Goal: Check status: Check status

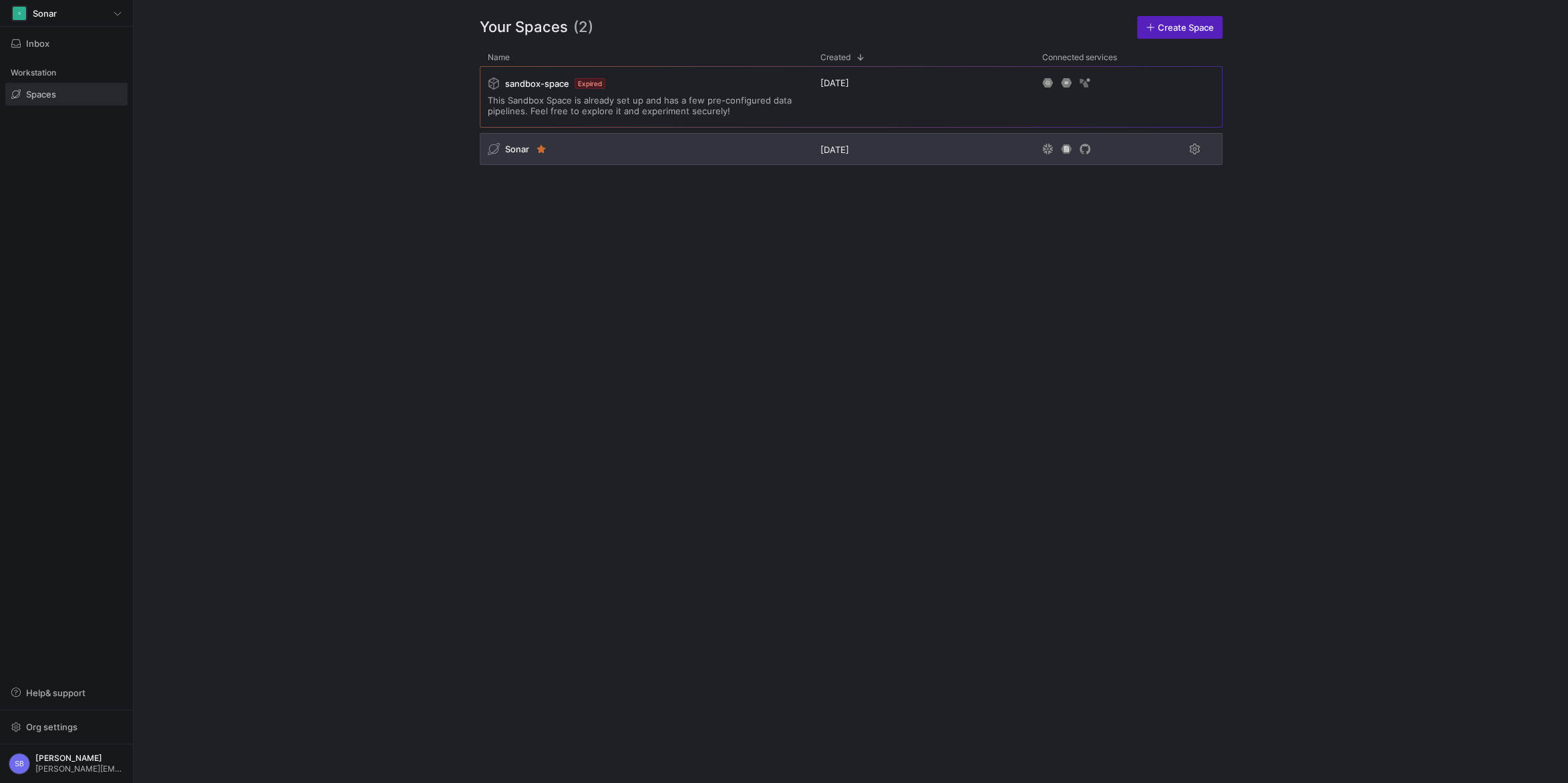
click at [510, 149] on span "Sonar" at bounding box center [517, 149] width 24 height 11
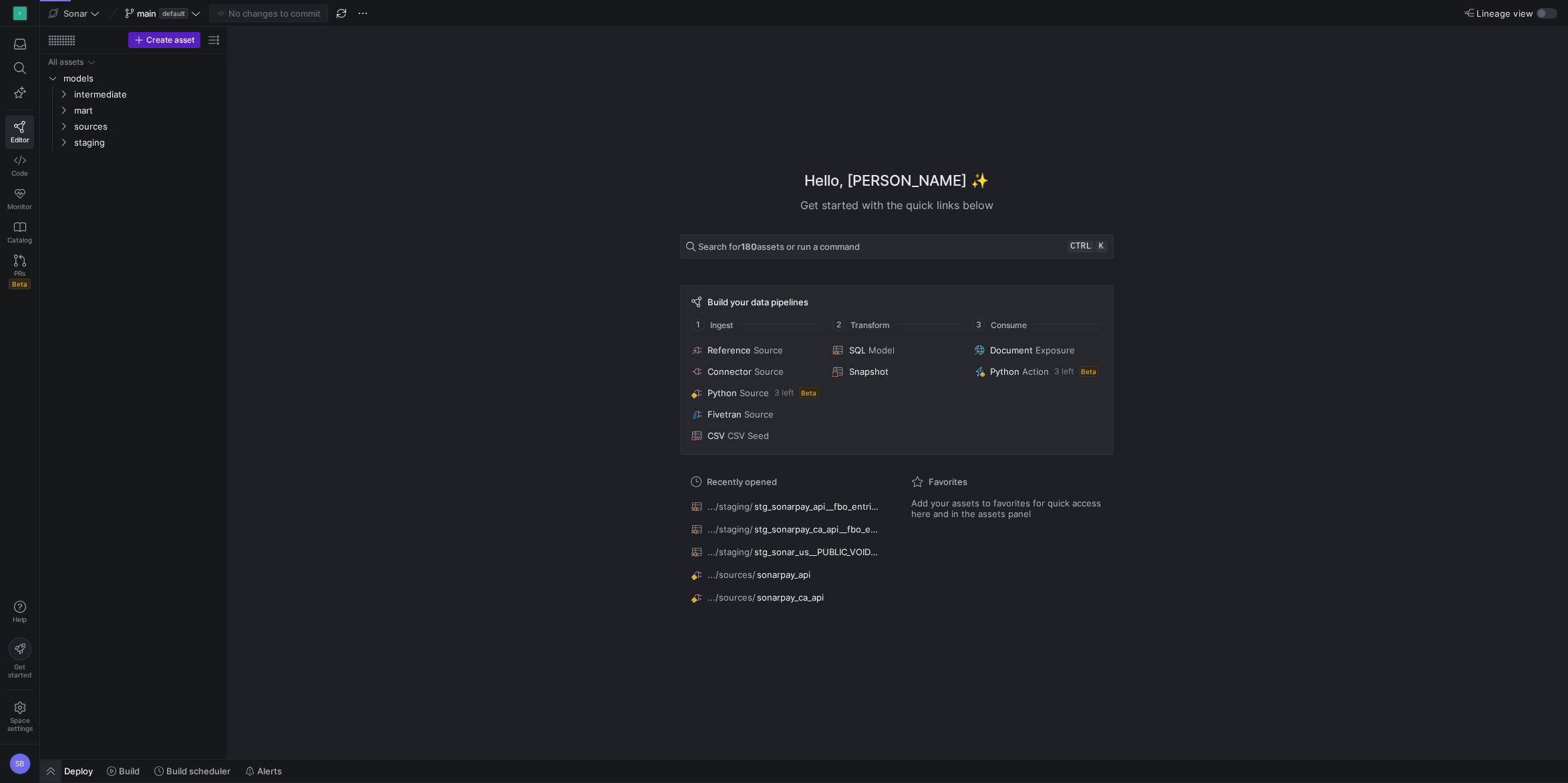
click at [57, 772] on span "button" at bounding box center [50, 770] width 21 height 23
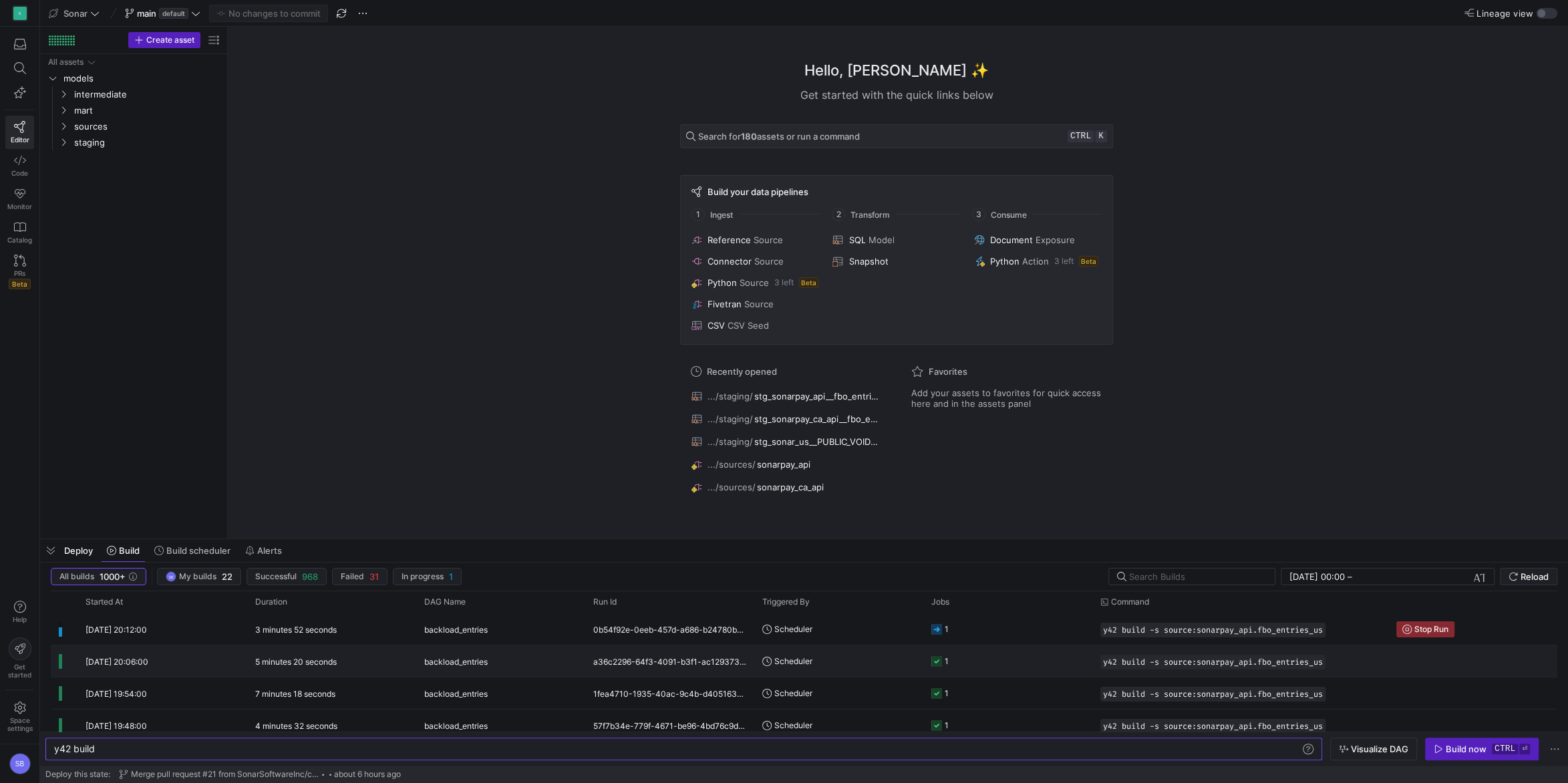
click at [149, 659] on span "[DATE] 20:06:00" at bounding box center [117, 662] width 63 height 10
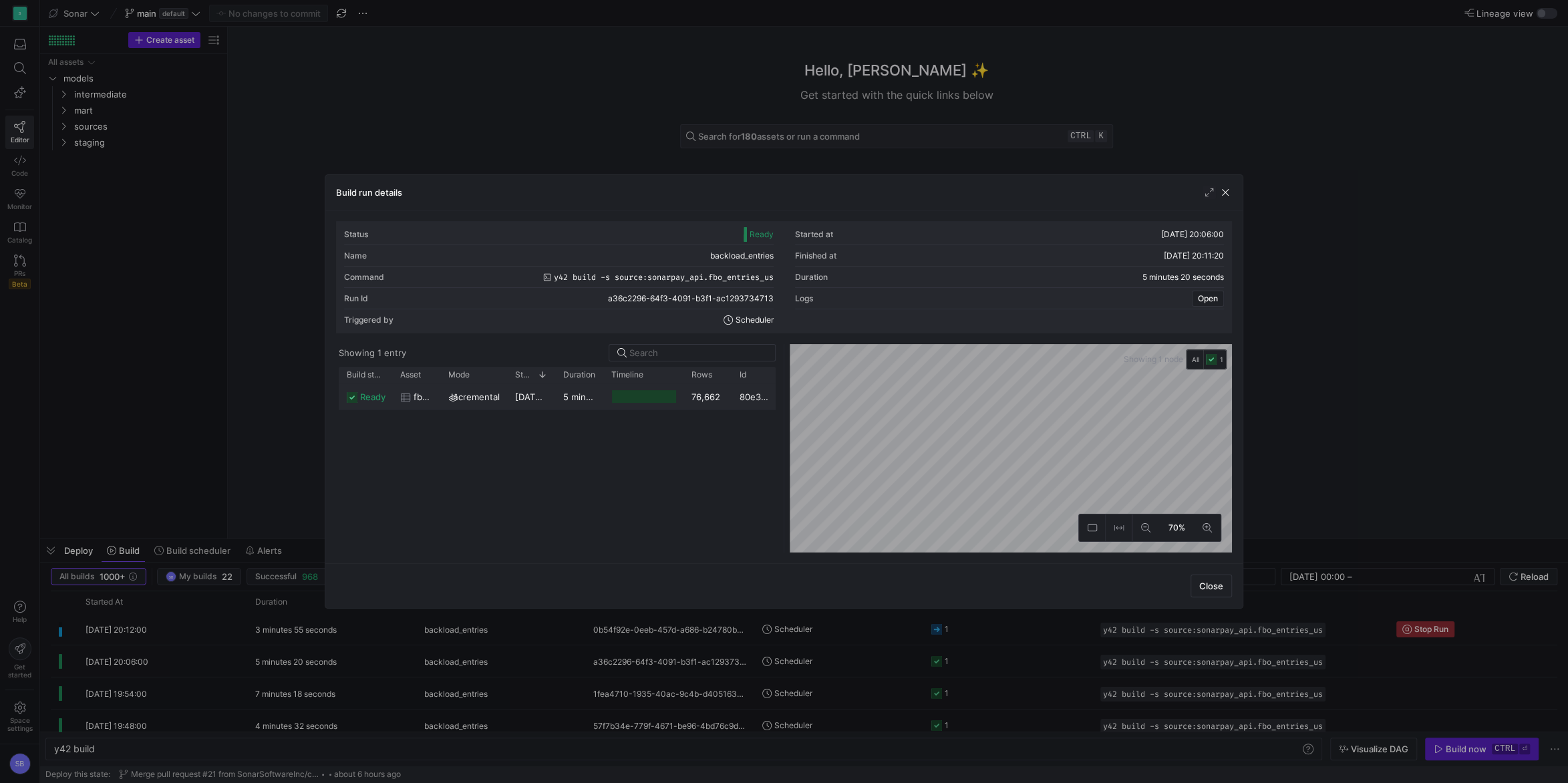
click at [561, 396] on div "5 minutes 17 seconds" at bounding box center [579, 396] width 48 height 26
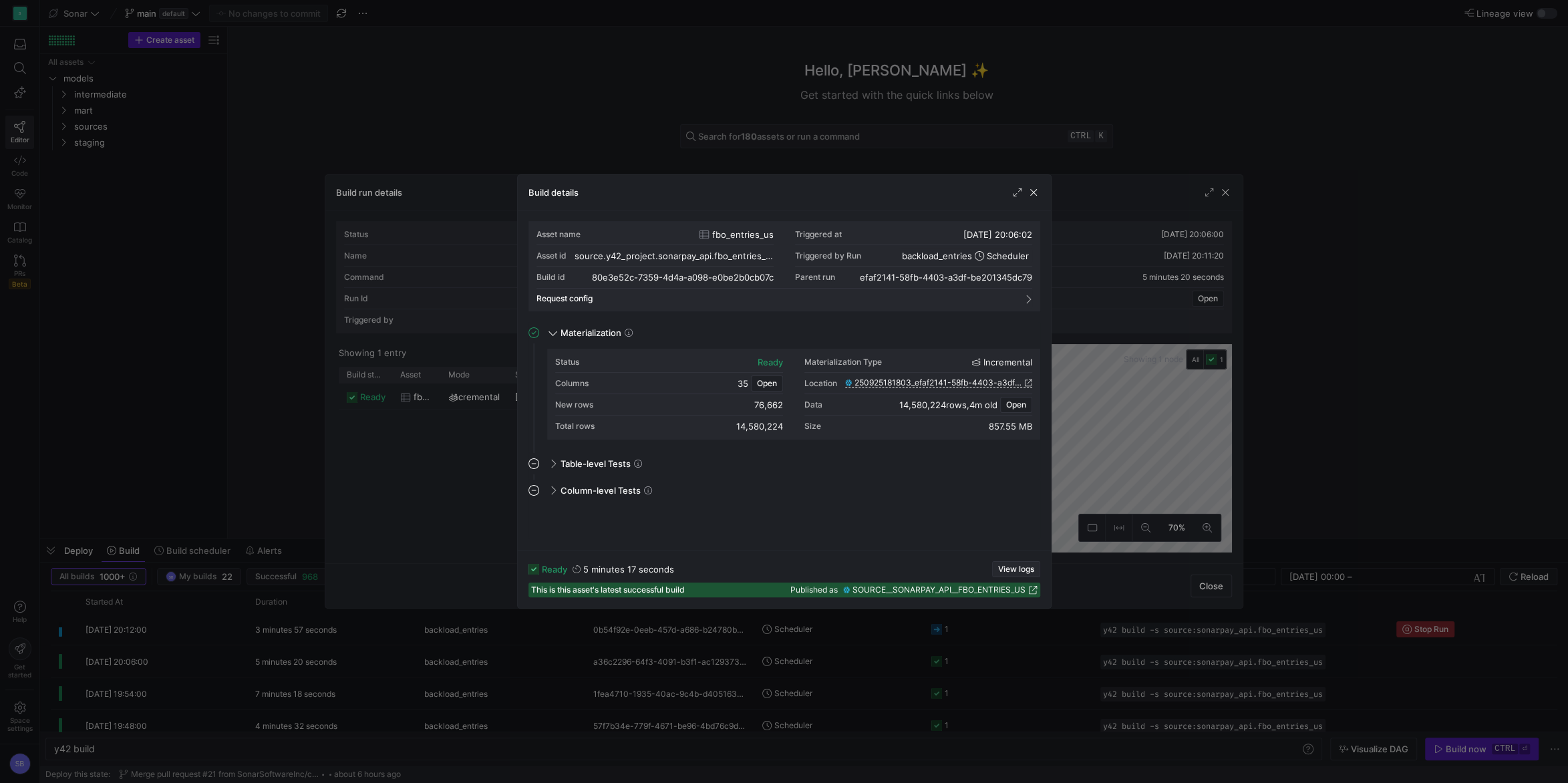
click at [1016, 564] on span "button" at bounding box center [1016, 569] width 47 height 14
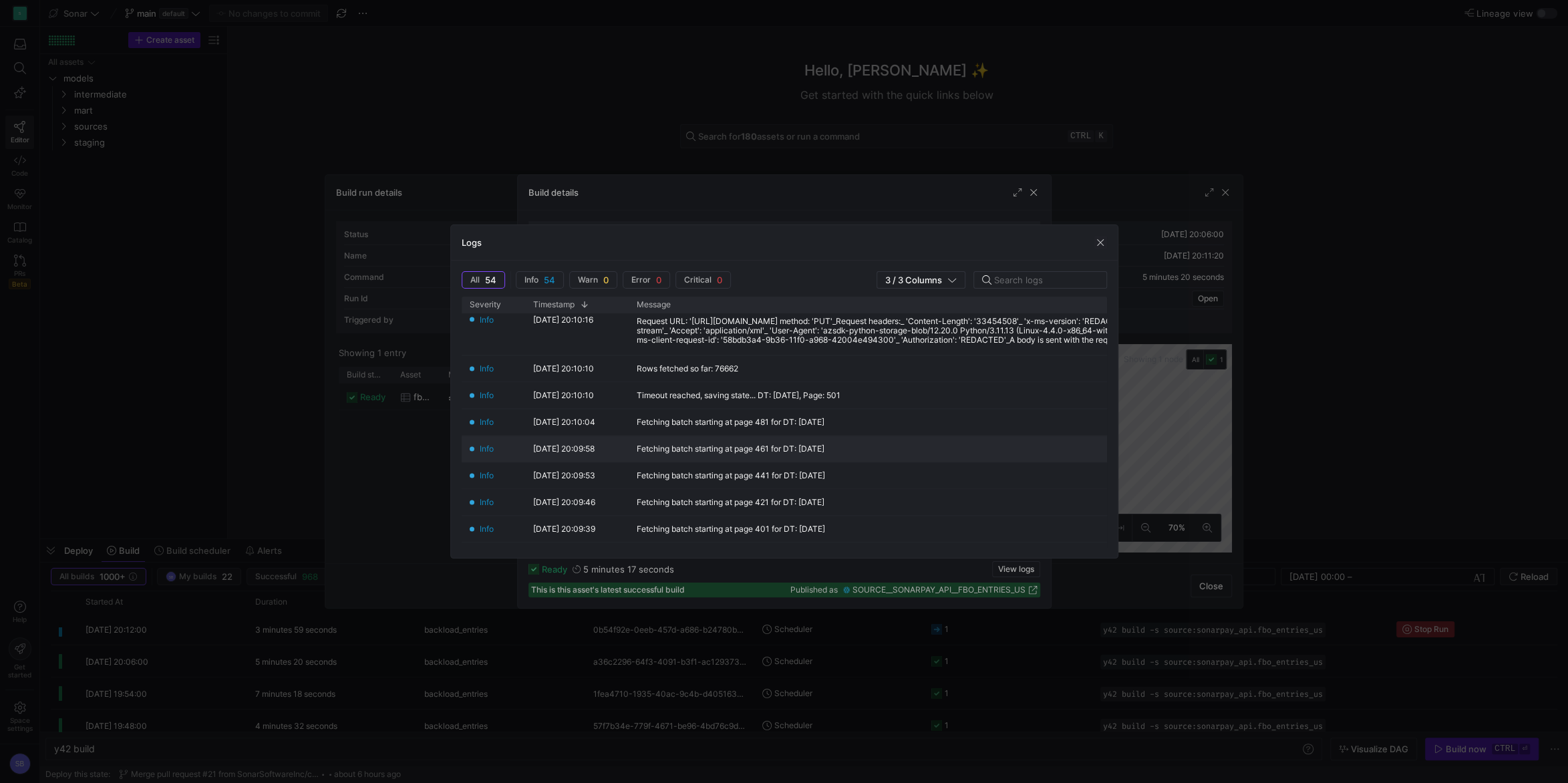
scroll to position [312, 0]
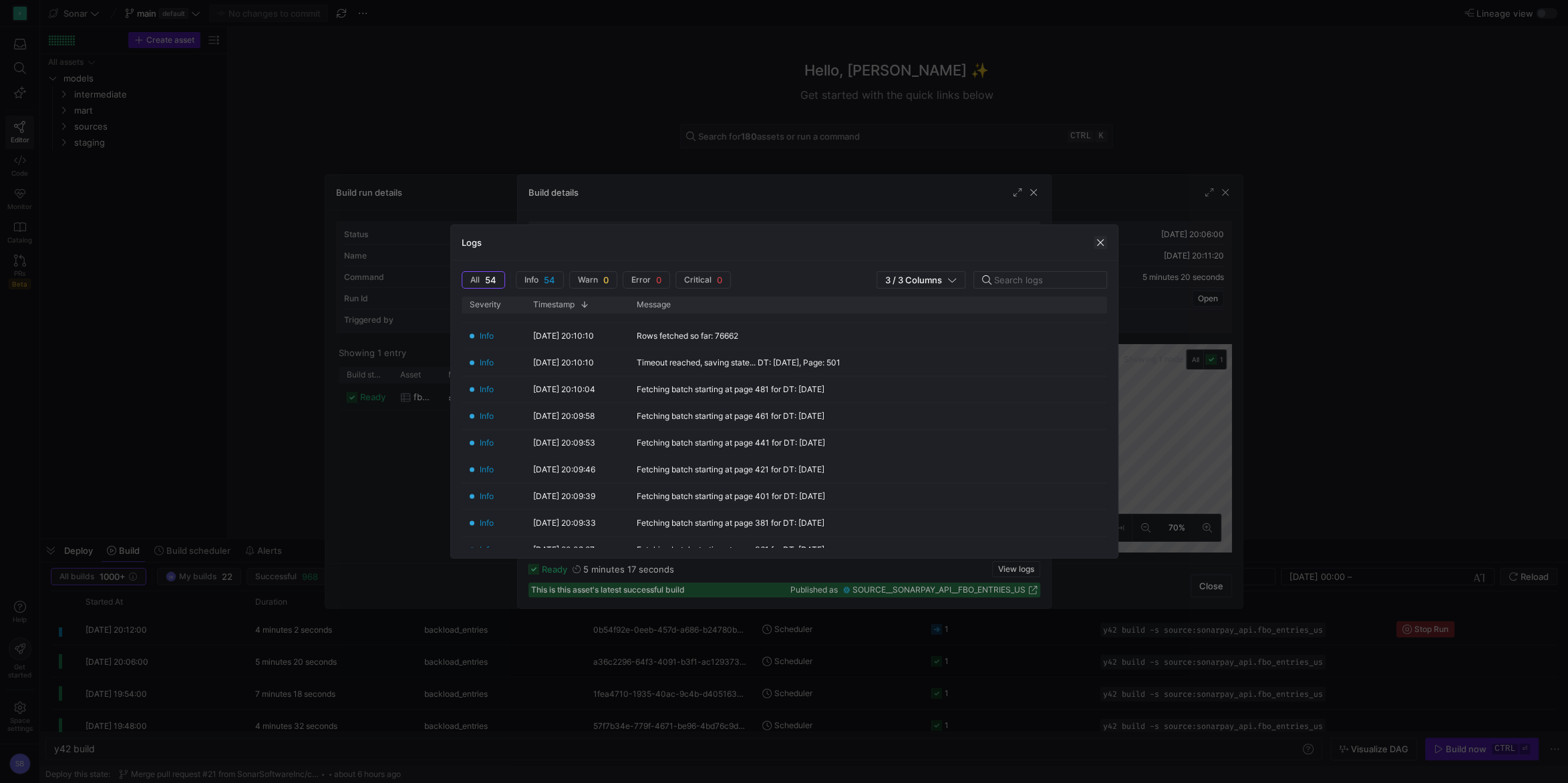
click at [1100, 244] on span "button" at bounding box center [1101, 243] width 14 height 14
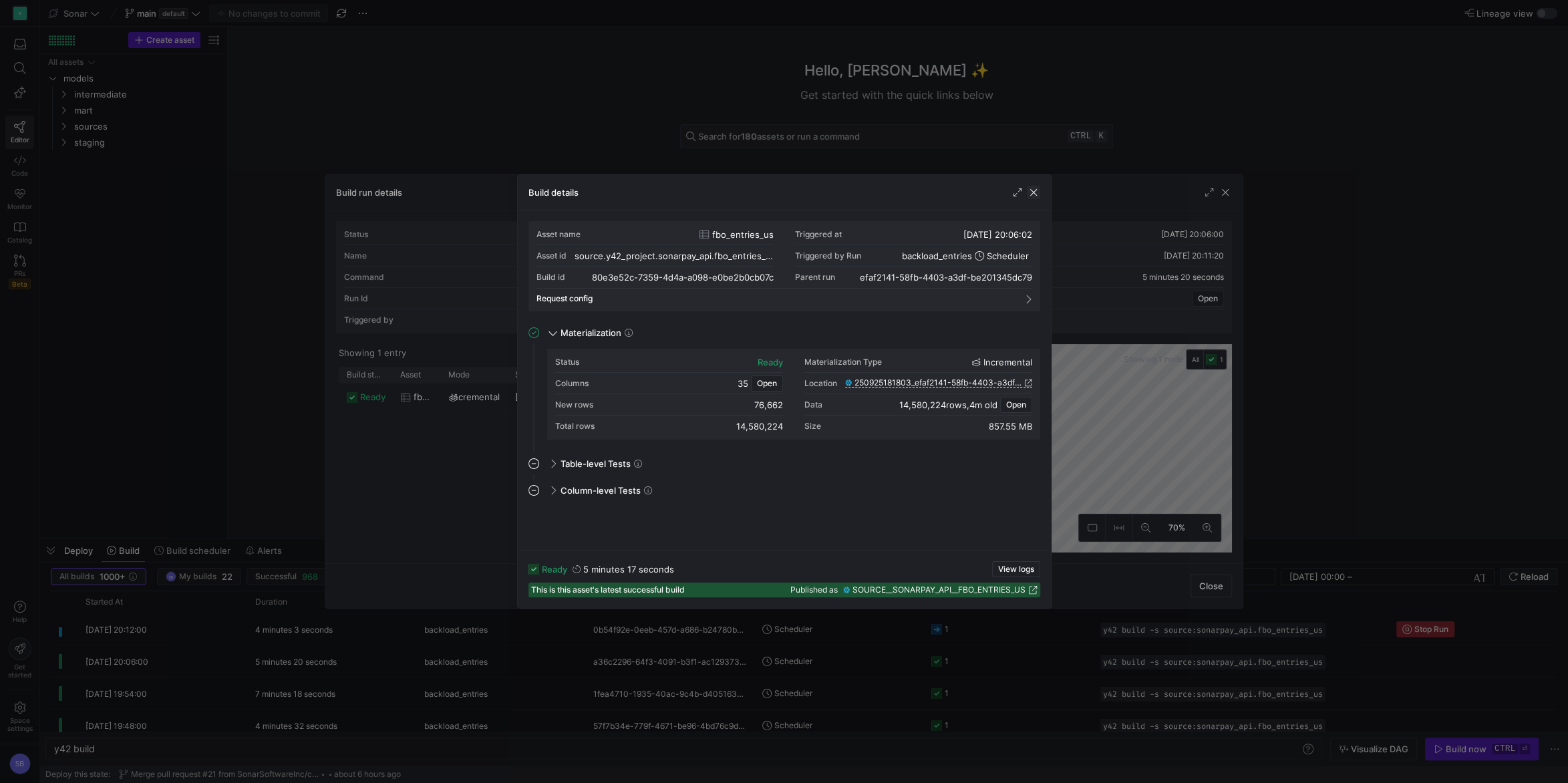
click at [1032, 194] on span "button" at bounding box center [1034, 193] width 14 height 14
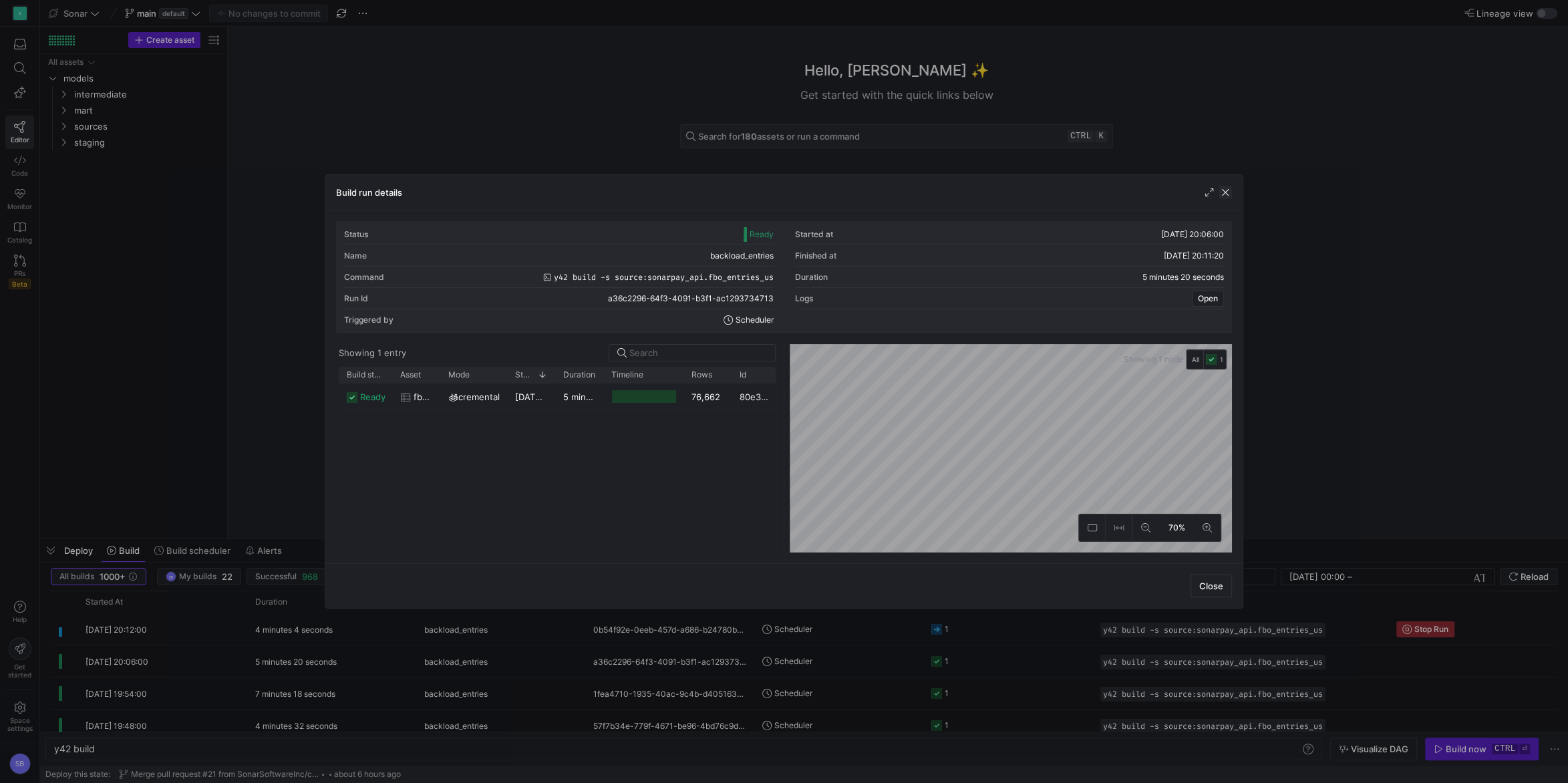
click at [1224, 193] on span "button" at bounding box center [1226, 193] width 14 height 14
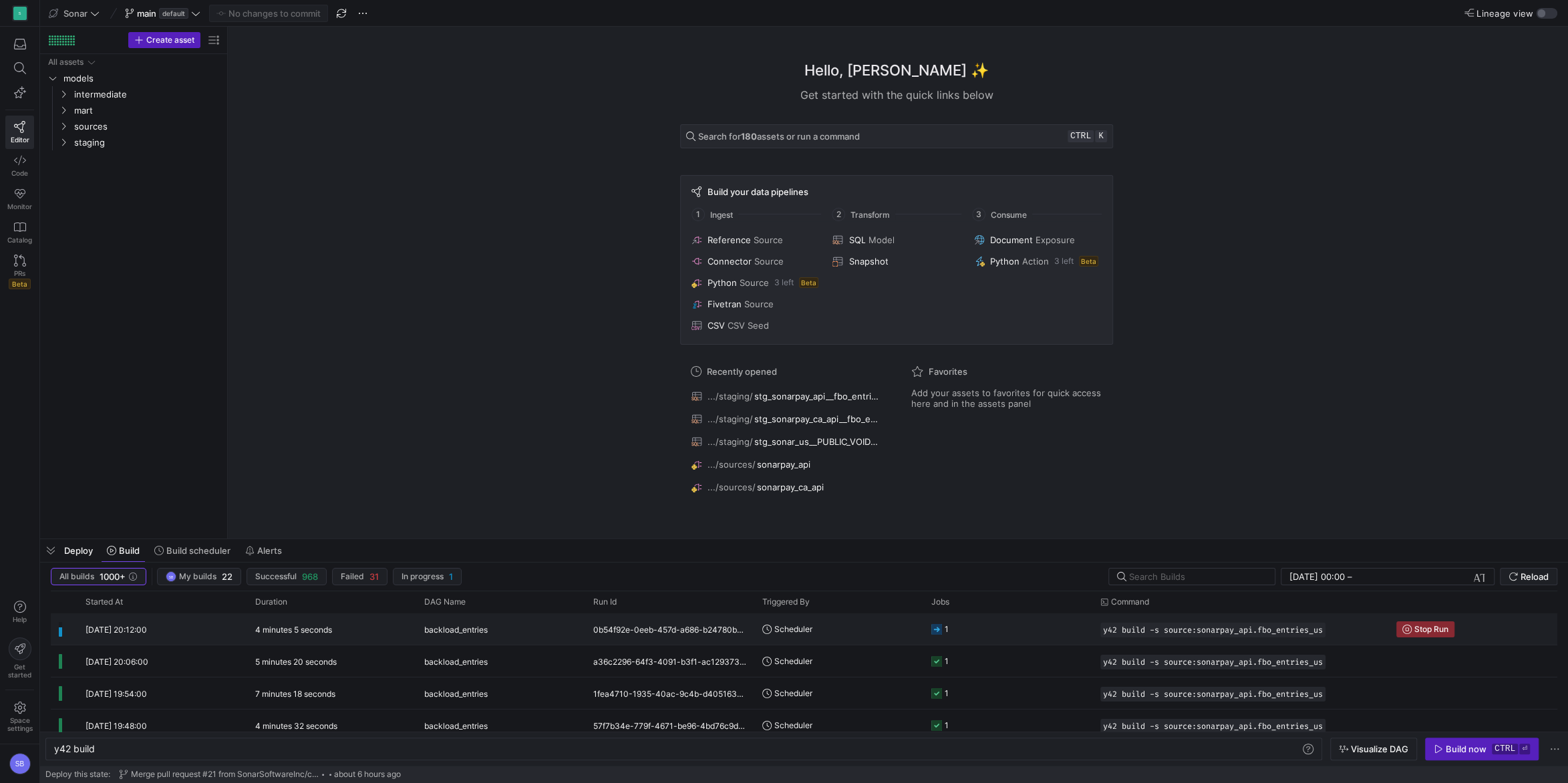
click at [313, 635] on div "4 minutes 5 seconds" at bounding box center [331, 628] width 169 height 31
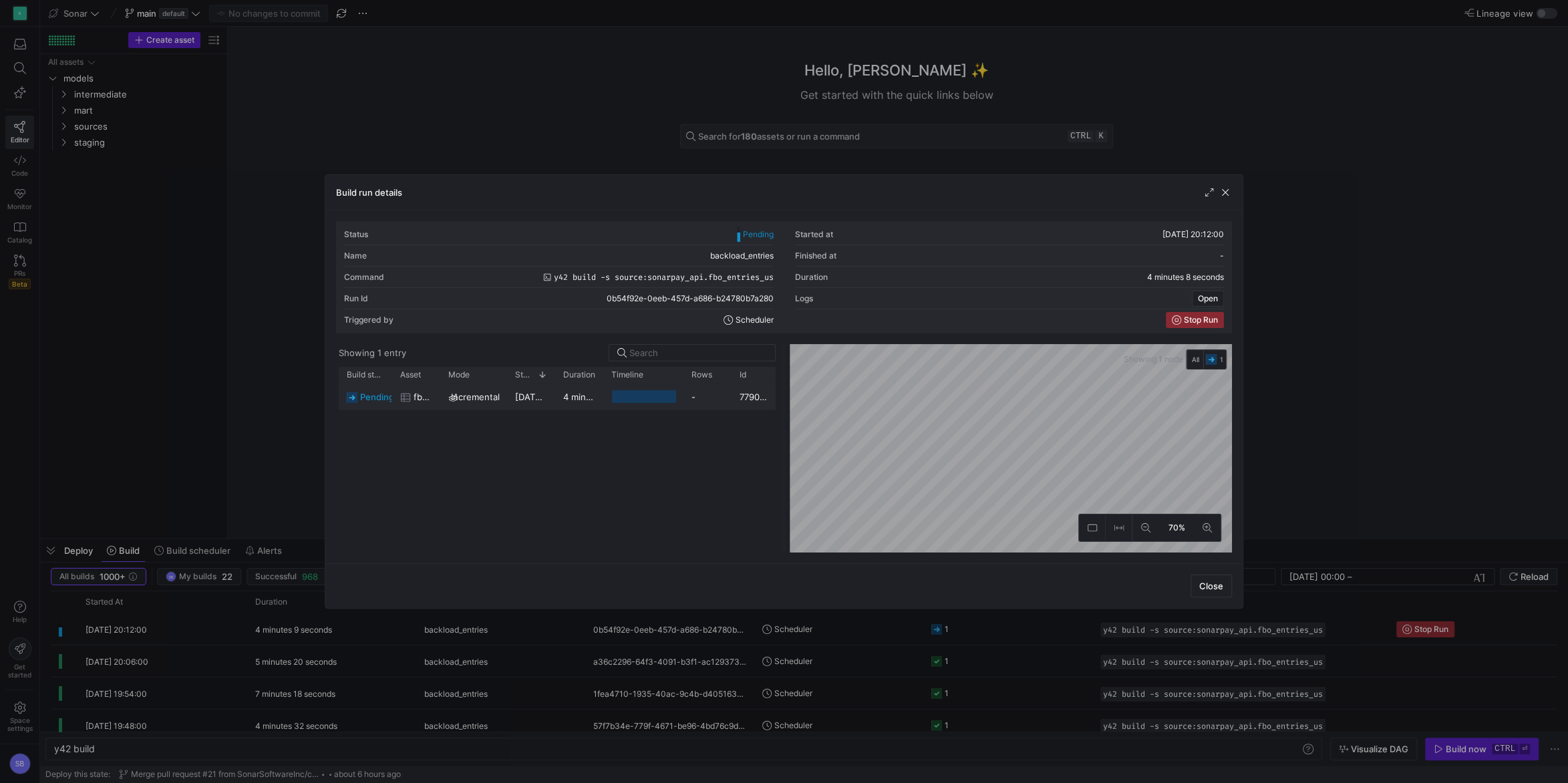
click at [590, 398] on y42-duration "4 minutes 7 seconds" at bounding box center [606, 397] width 87 height 11
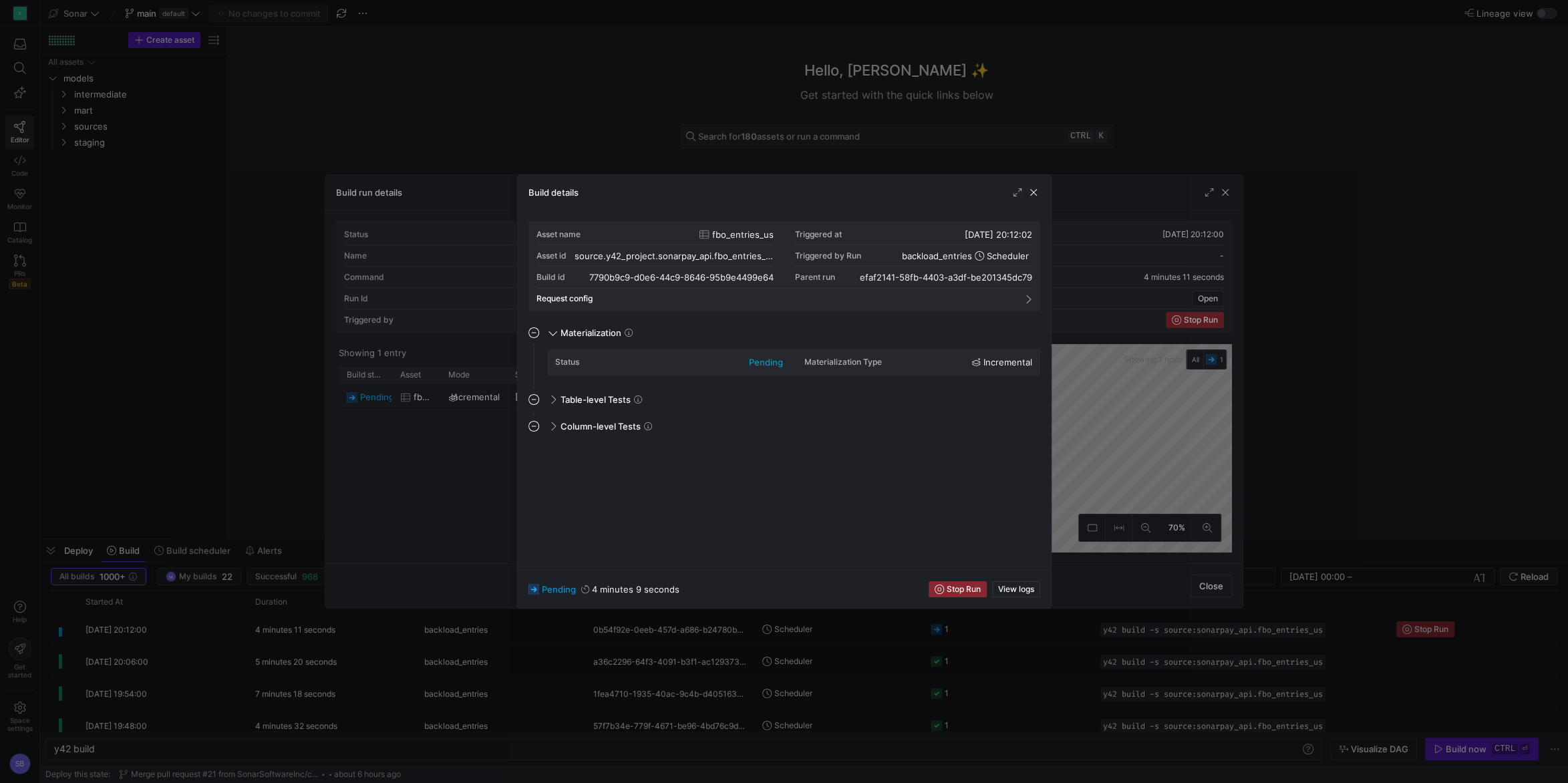
click at [1030, 579] on div "pending 4 minutes 9 seconds Stop Run View logs" at bounding box center [785, 589] width 533 height 38
click at [1033, 583] on span "button" at bounding box center [1016, 589] width 47 height 14
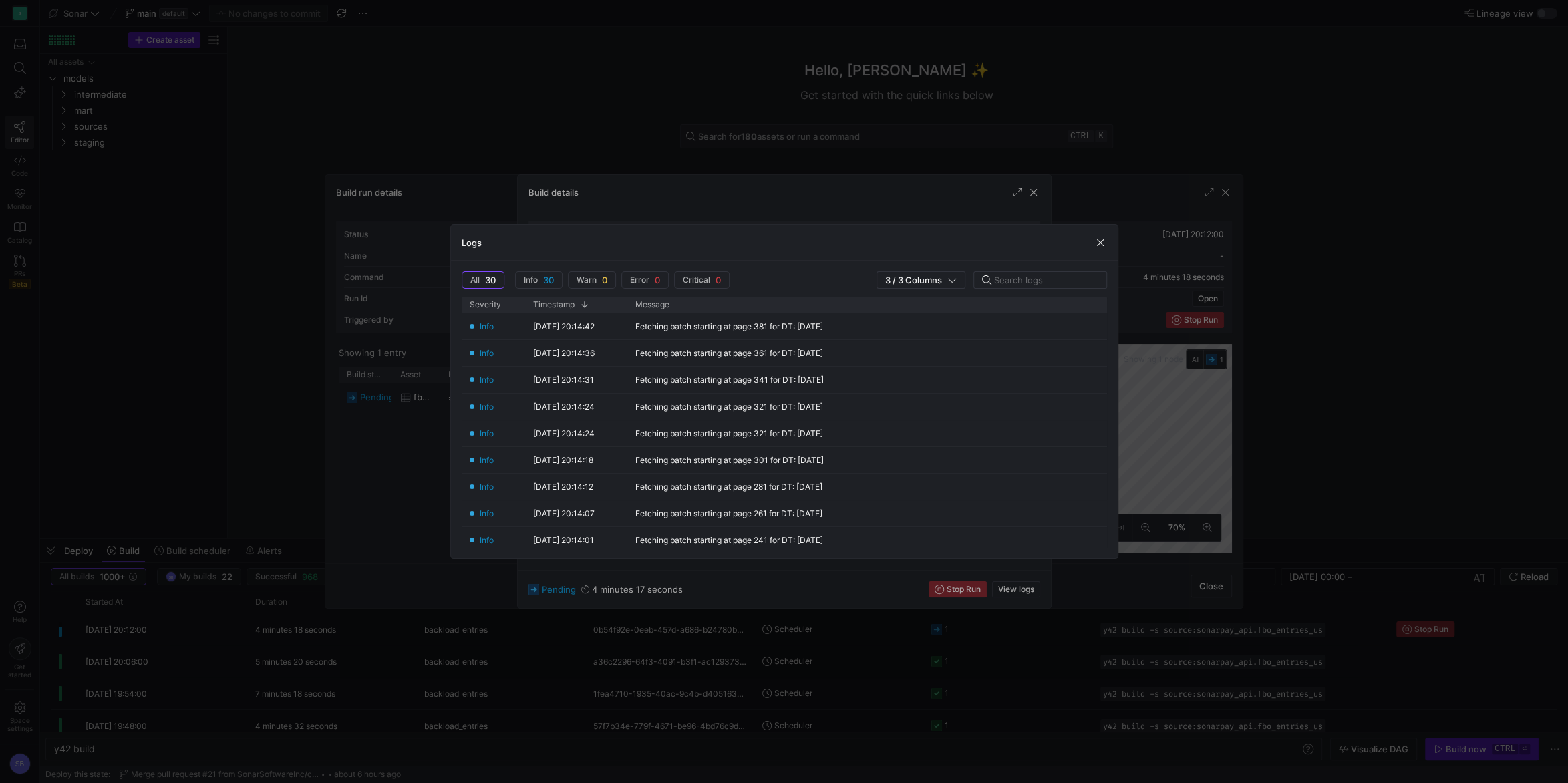
scroll to position [0, 0]
click at [1099, 242] on span "button" at bounding box center [1101, 243] width 14 height 14
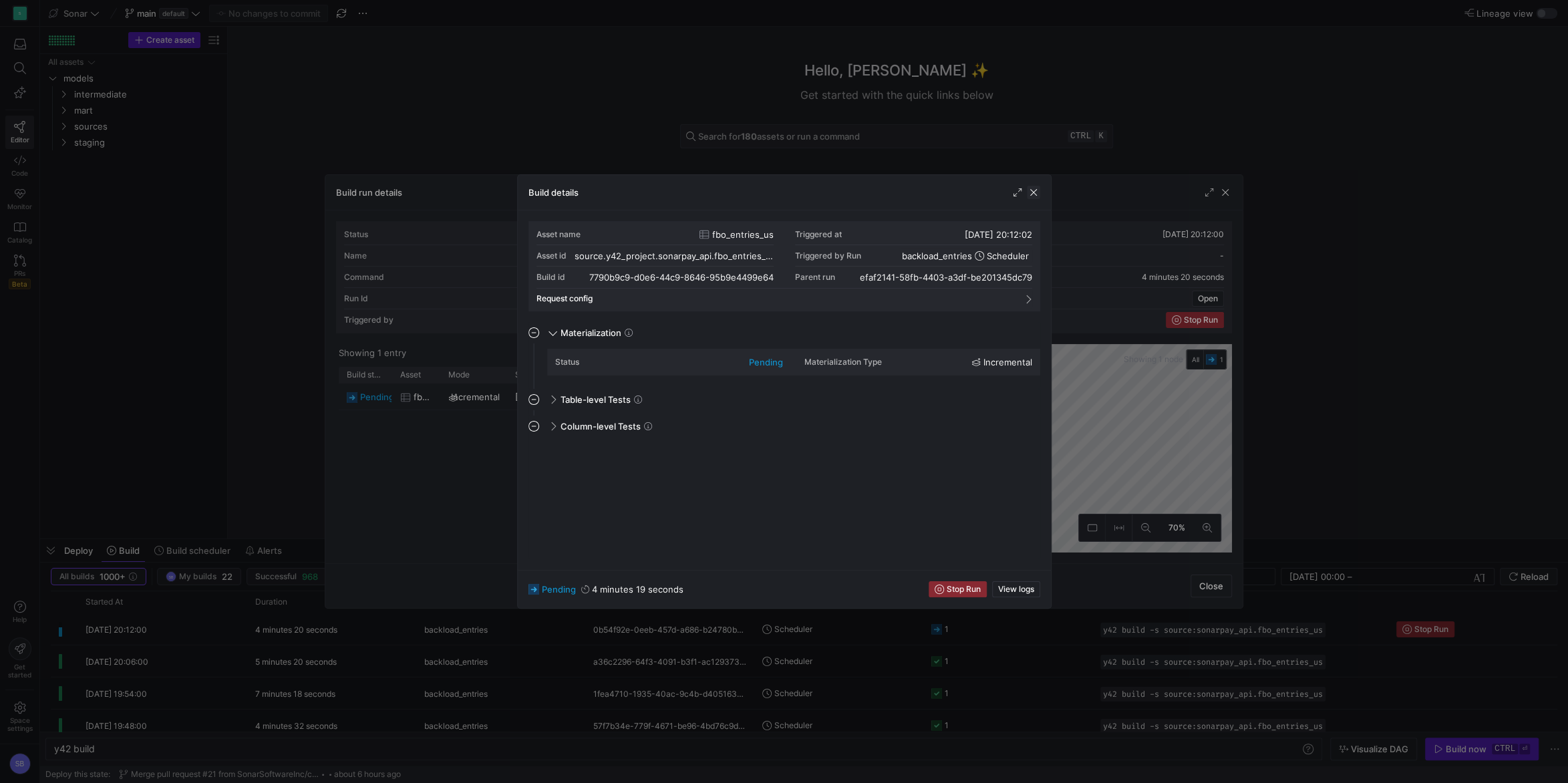
click at [1036, 196] on span "button" at bounding box center [1034, 193] width 14 height 14
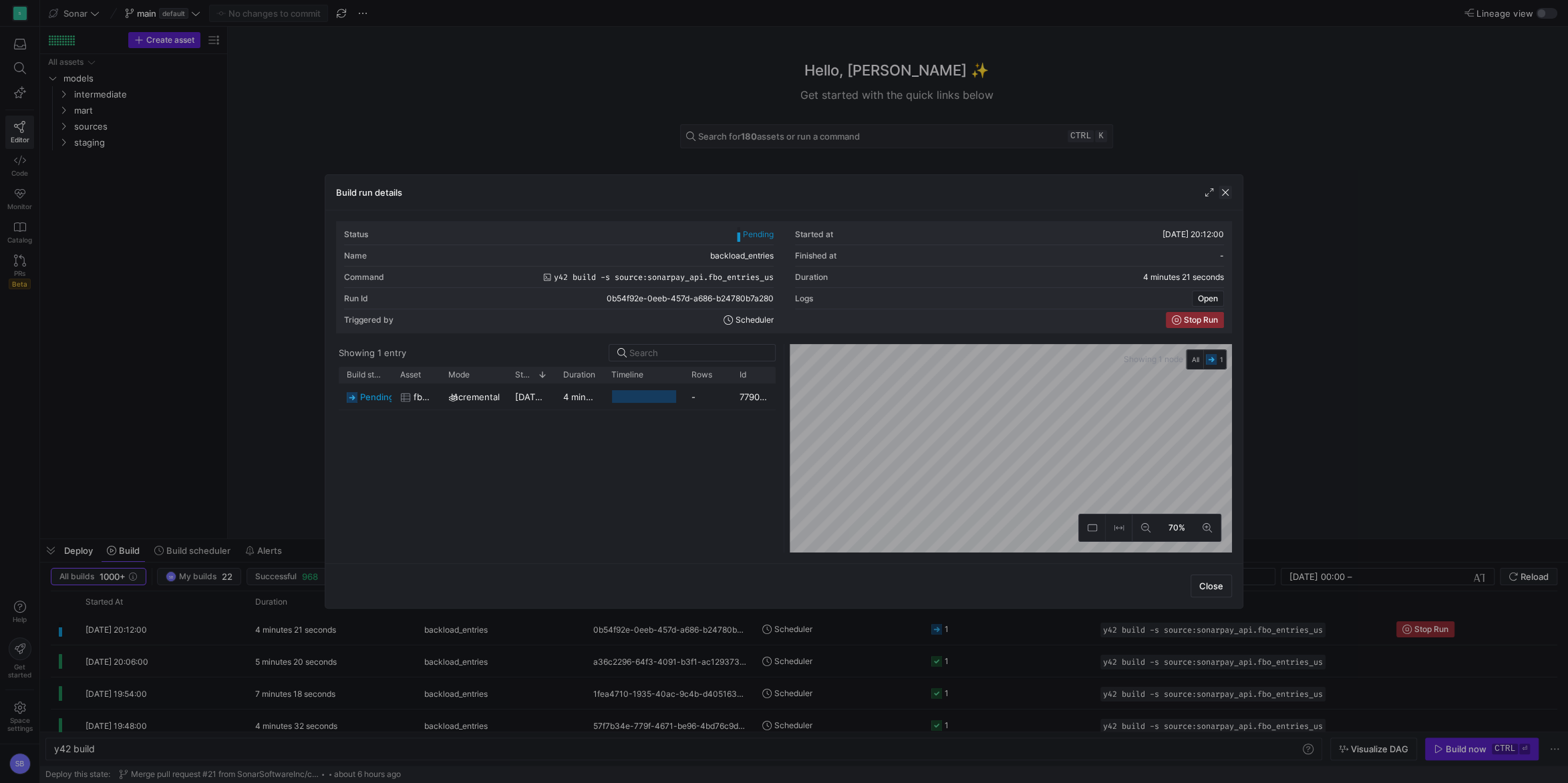
click at [1232, 194] on span "button" at bounding box center [1226, 193] width 14 height 14
